Goal: Transaction & Acquisition: Purchase product/service

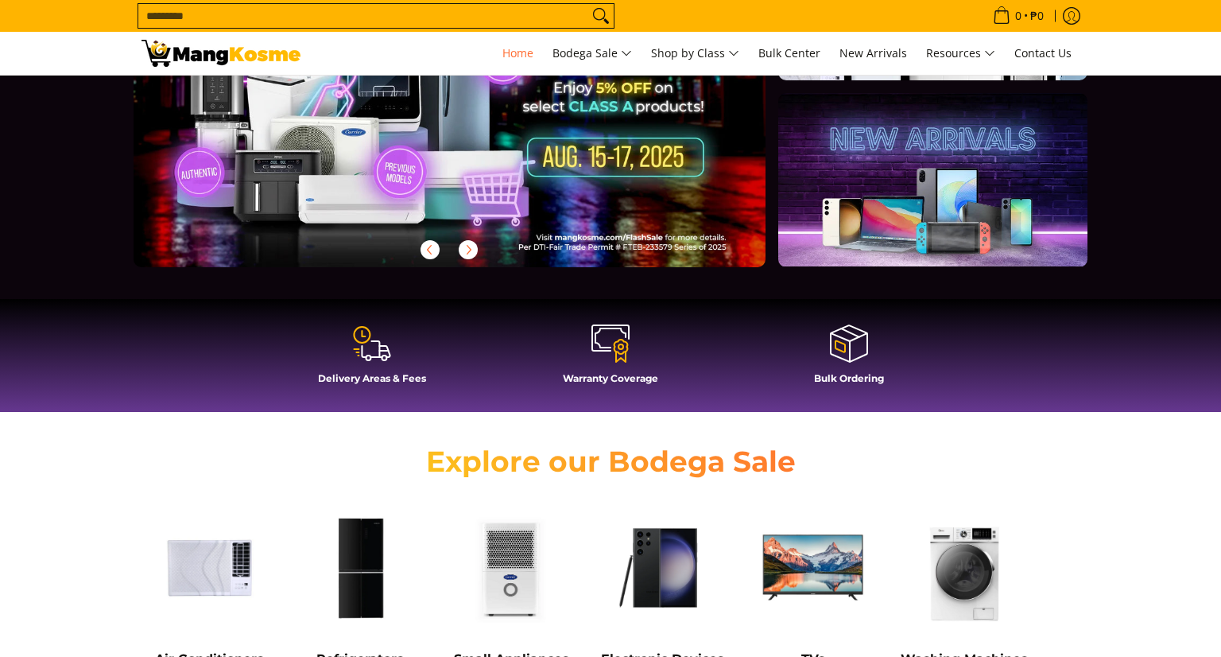
scroll to position [315, 0]
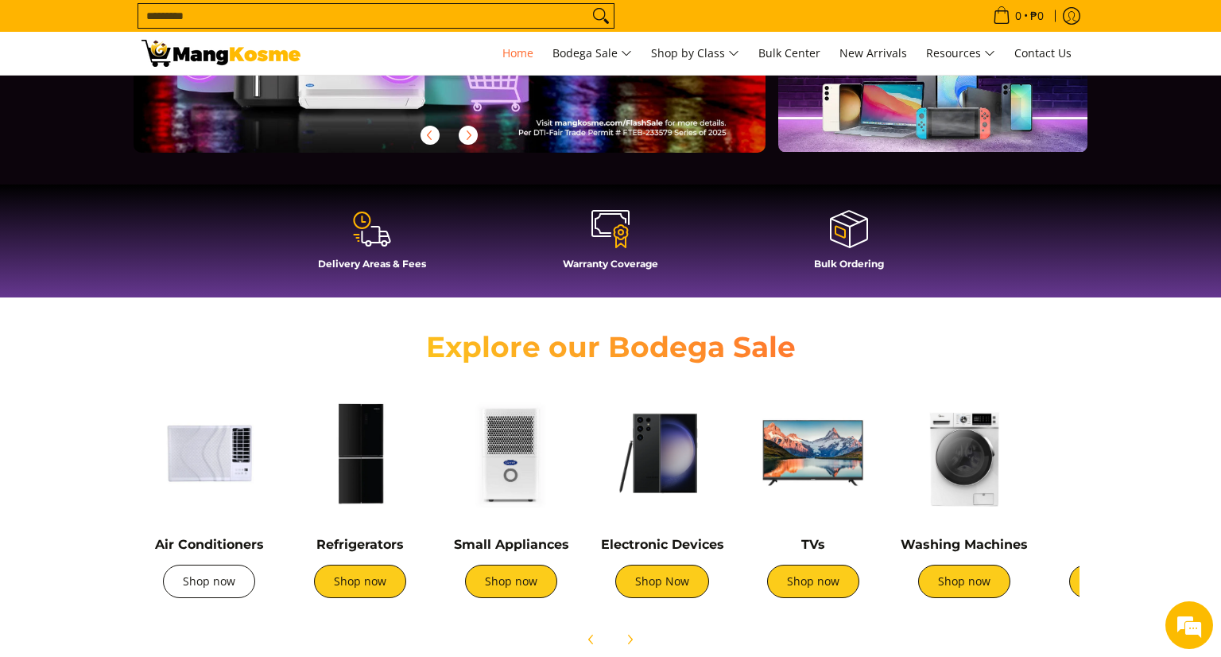
click at [207, 577] on link "Shop now" at bounding box center [209, 580] width 92 height 33
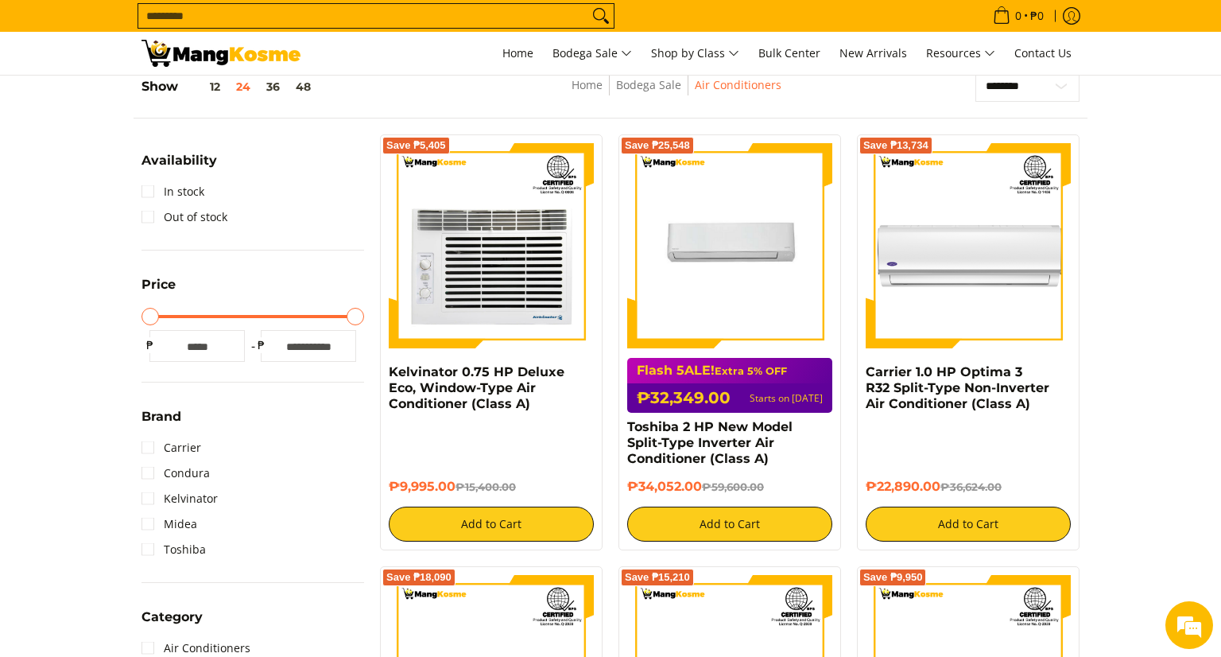
scroll to position [175, 0]
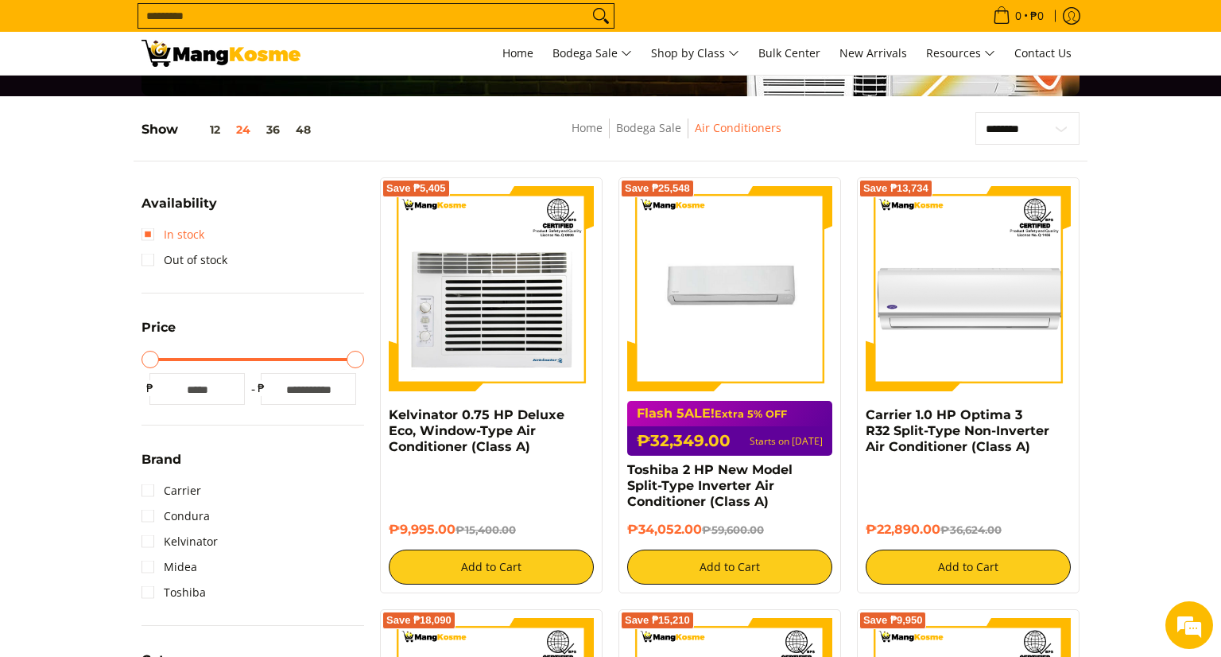
click at [147, 236] on link "In stock" at bounding box center [173, 234] width 63 height 25
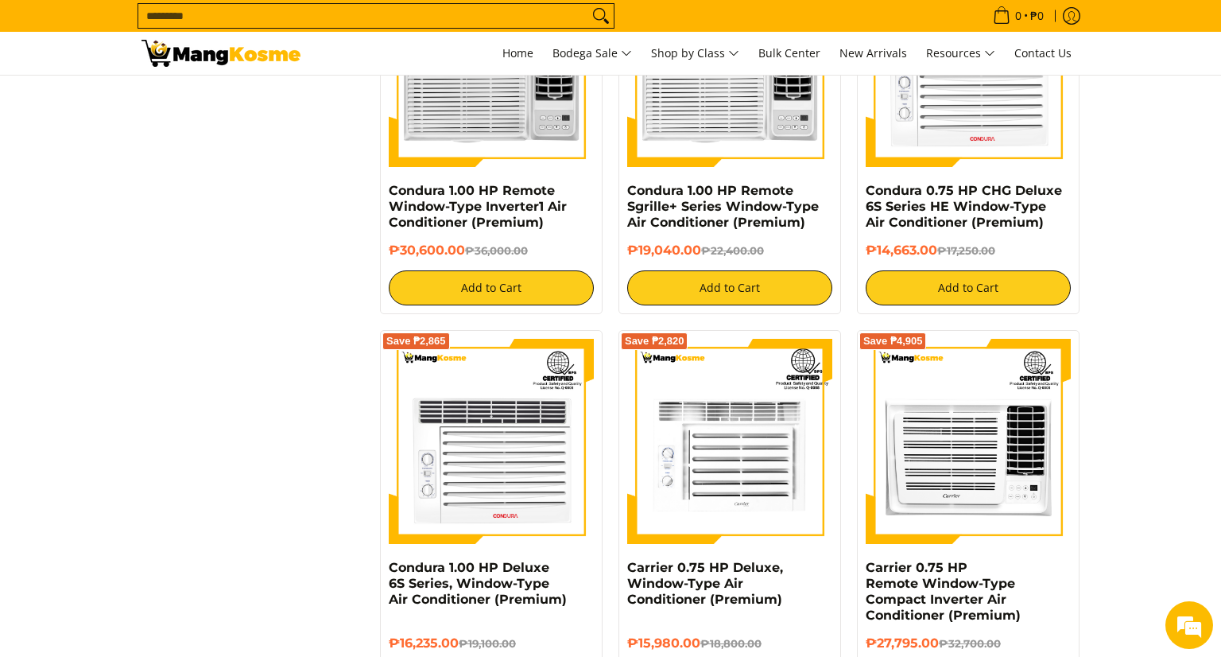
scroll to position [3092, 0]
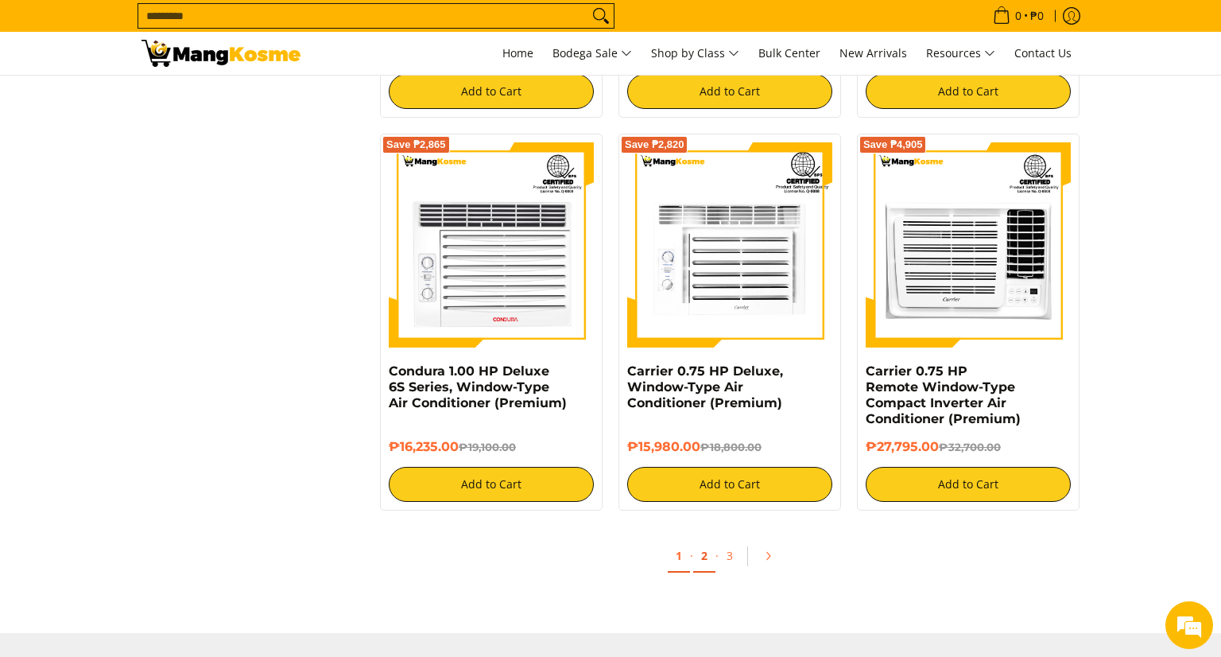
click at [701, 563] on link "2" at bounding box center [704, 556] width 22 height 33
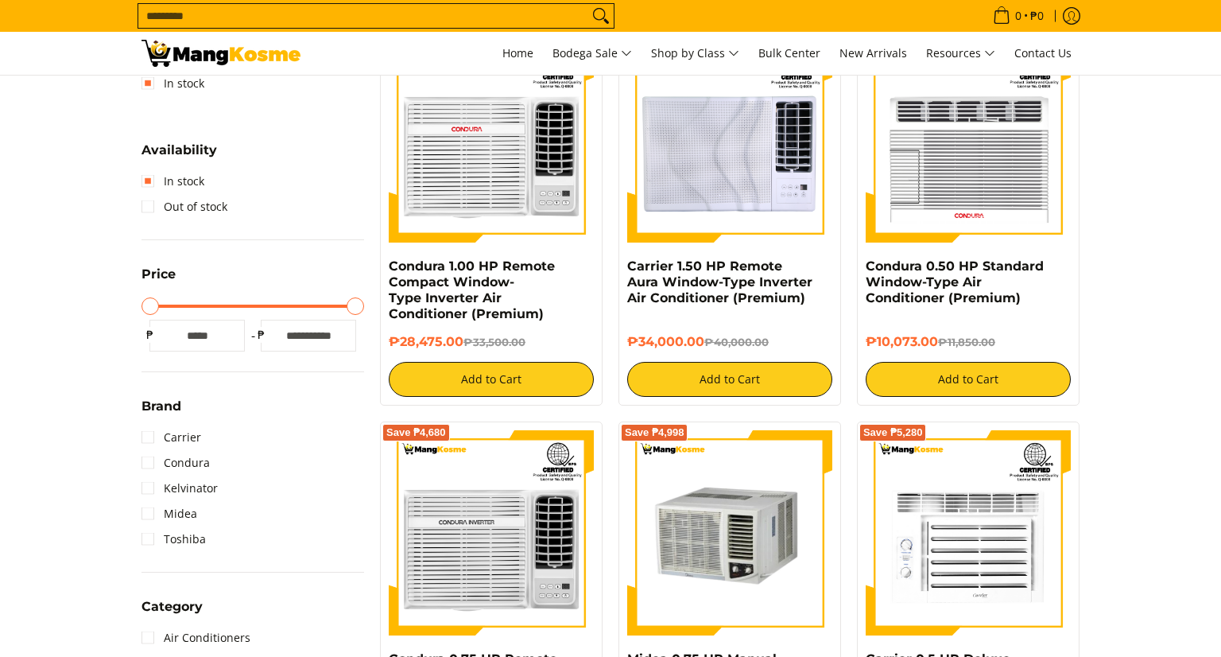
scroll to position [324, 0]
